Goal: Information Seeking & Learning: Learn about a topic

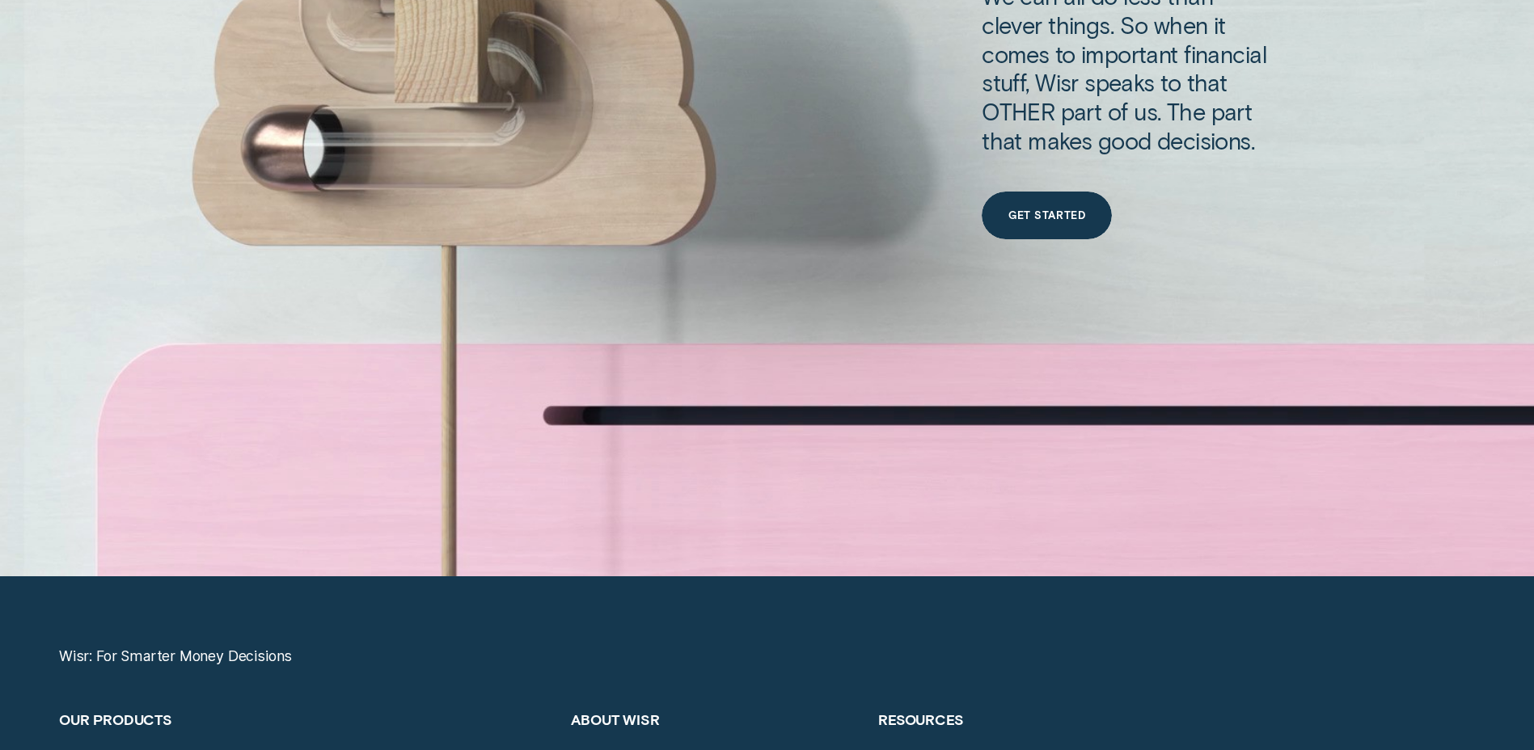
scroll to position [6064, 0]
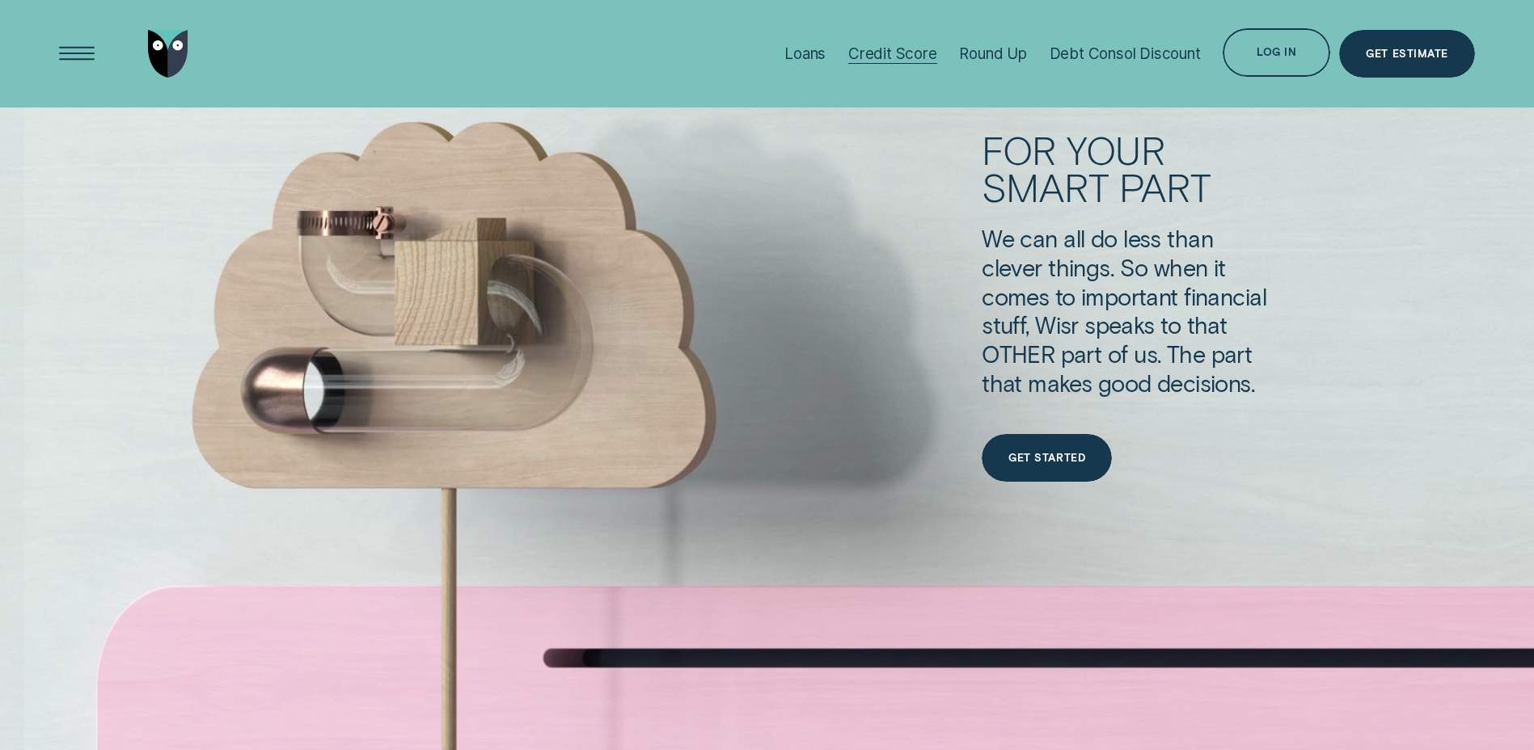
click at [892, 49] on div "Credit Score" at bounding box center [892, 53] width 89 height 19
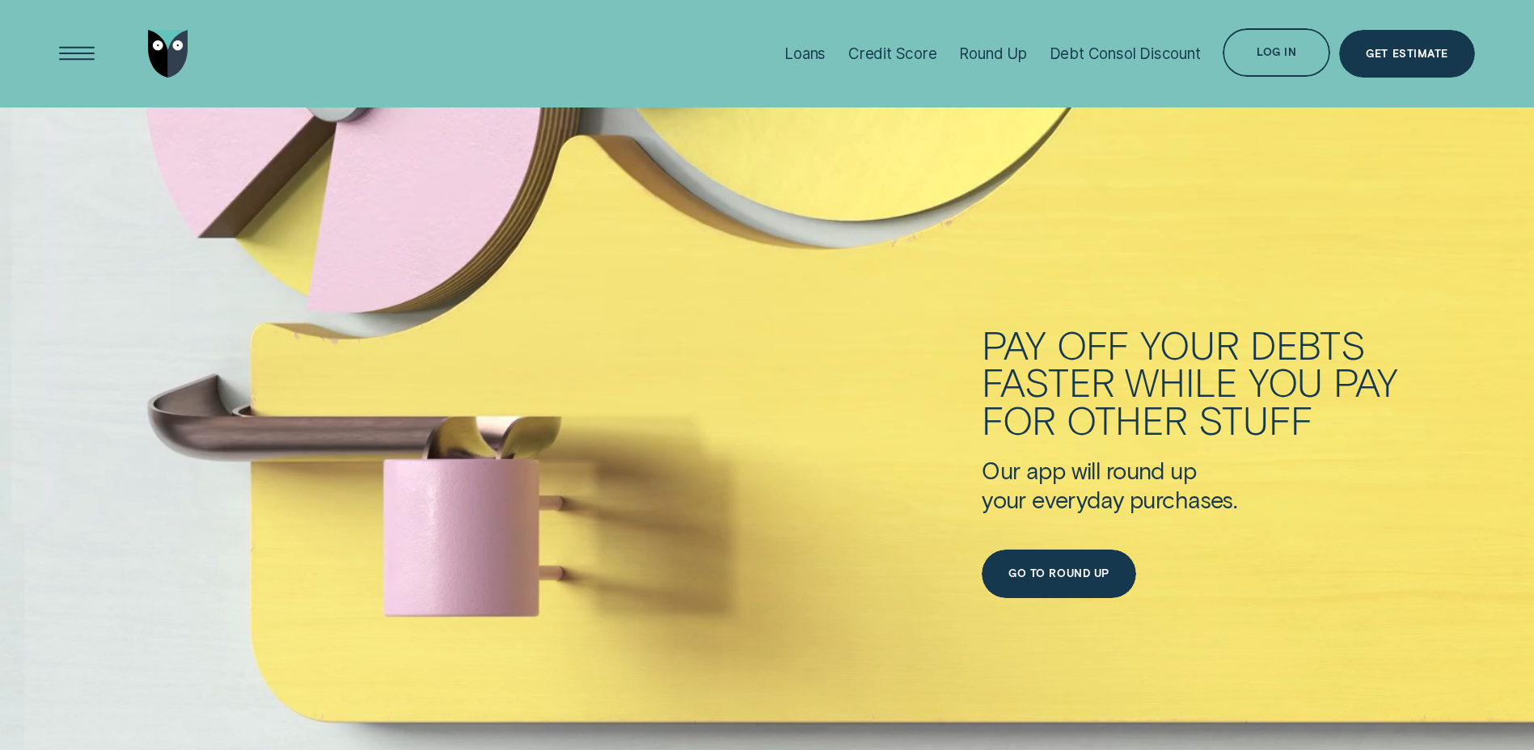
scroll to position [4932, 0]
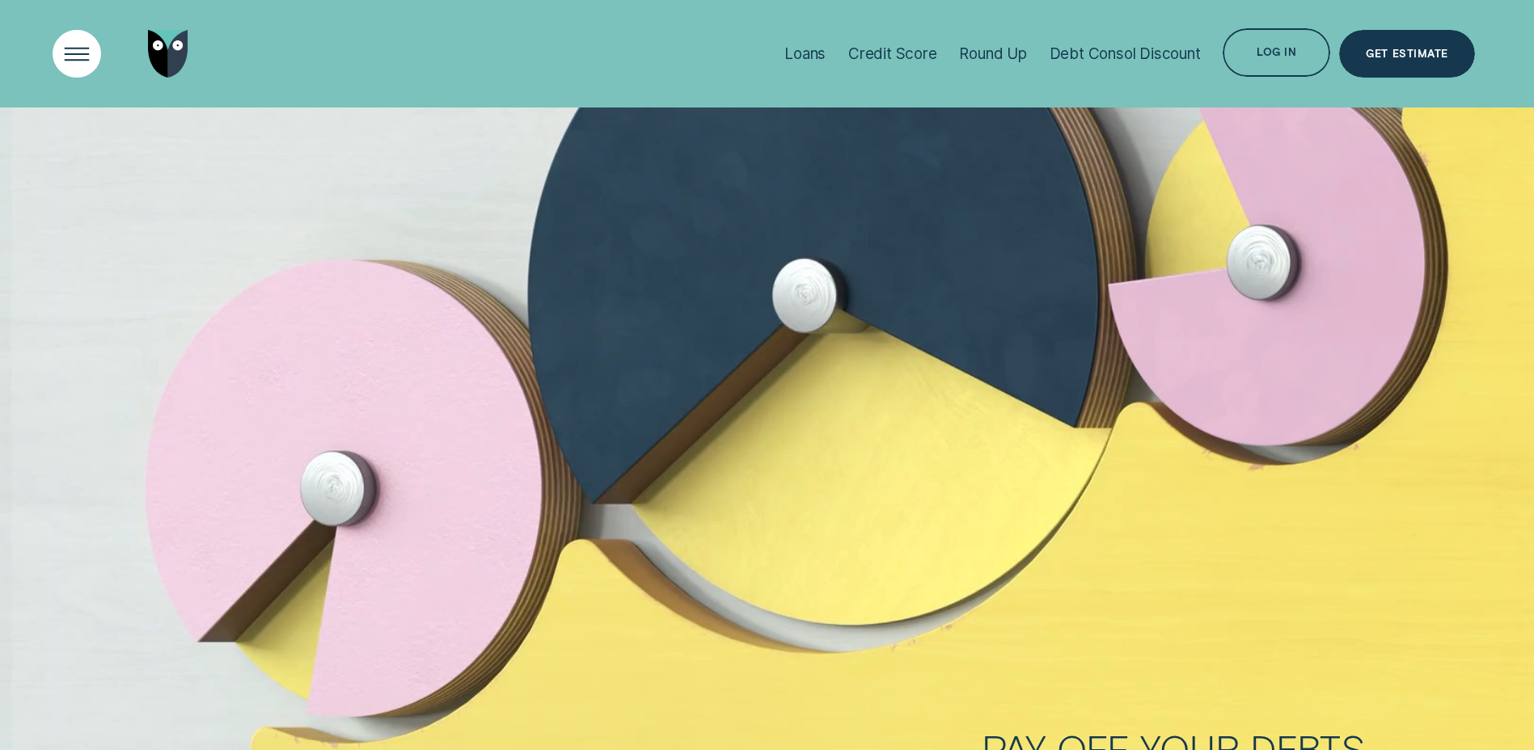
click at [91, 49] on div "Open Menu" at bounding box center [77, 53] width 68 height 68
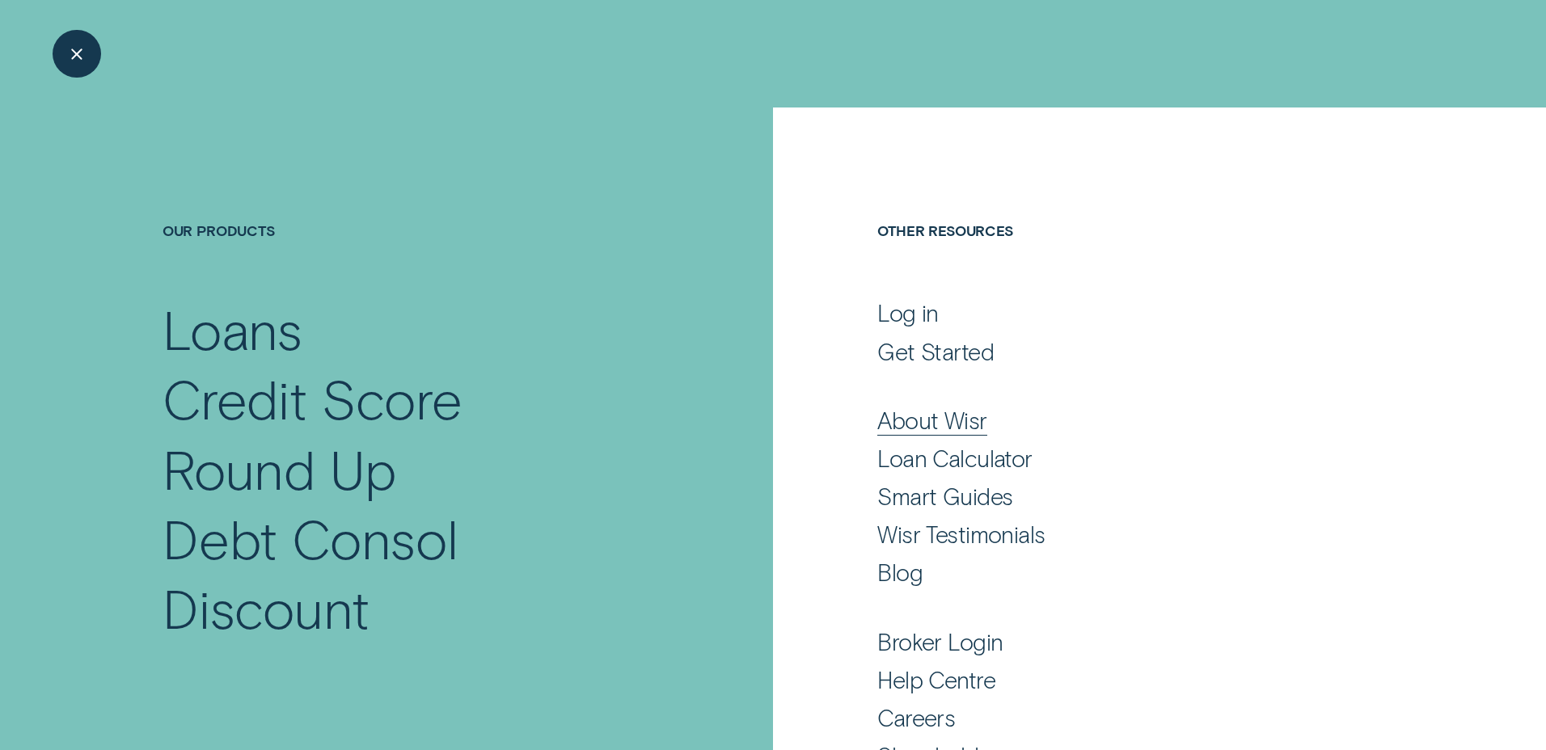
click at [948, 419] on div "About Wisr" at bounding box center [931, 420] width 109 height 29
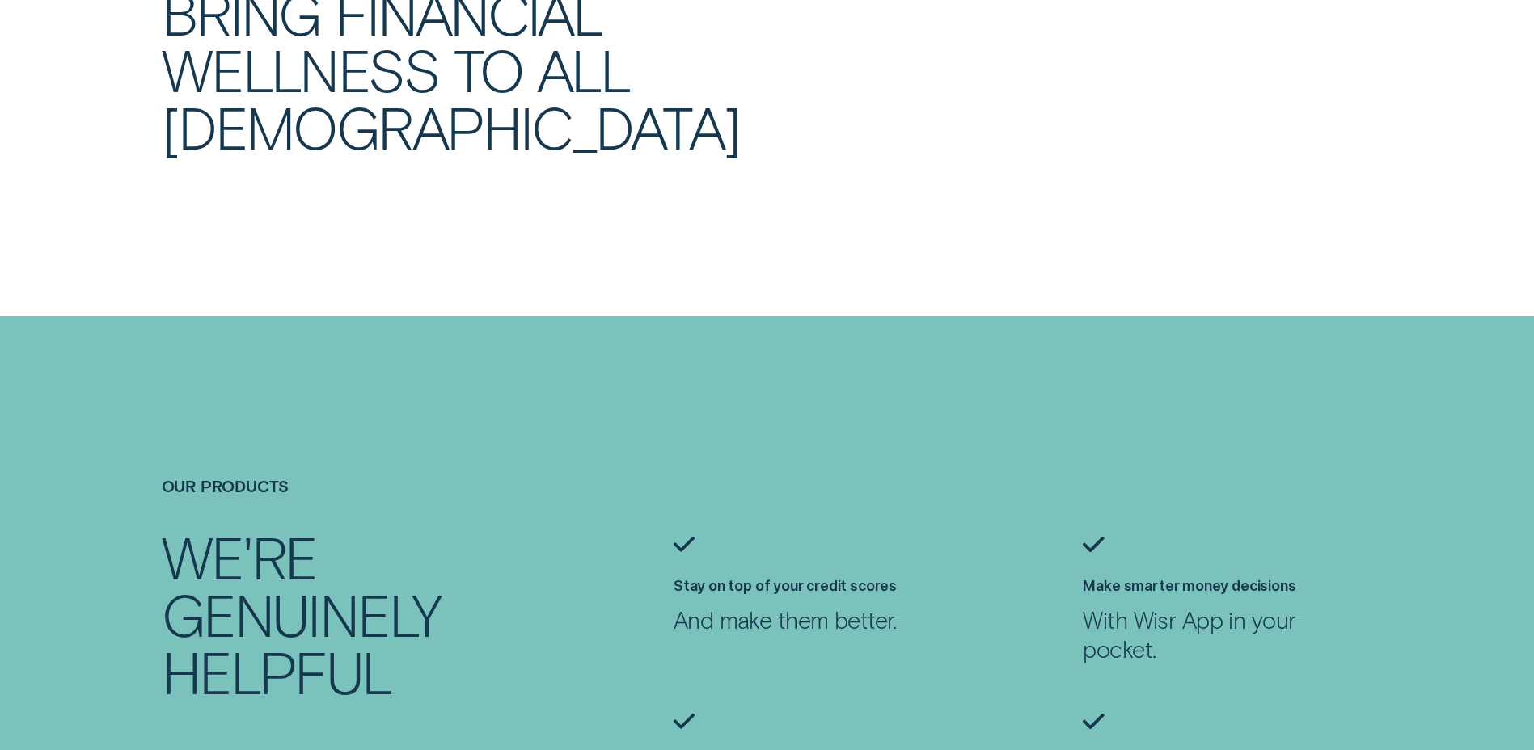
scroll to position [1455, 0]
